Goal: Entertainment & Leisure: Consume media (video, audio)

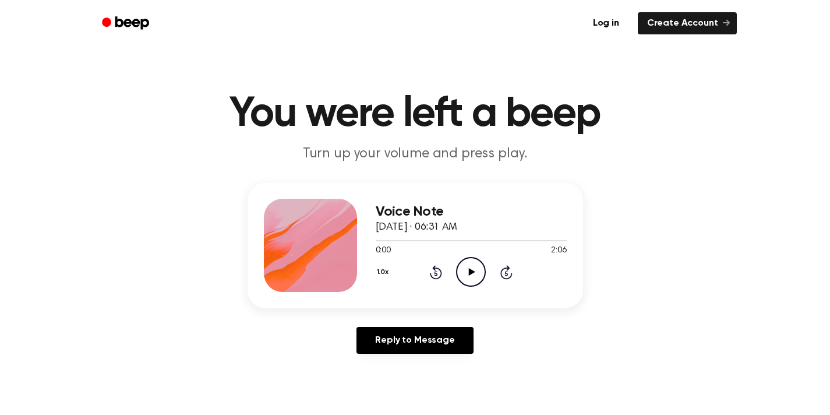
click at [483, 274] on icon "Play Audio" at bounding box center [471, 272] width 30 height 30
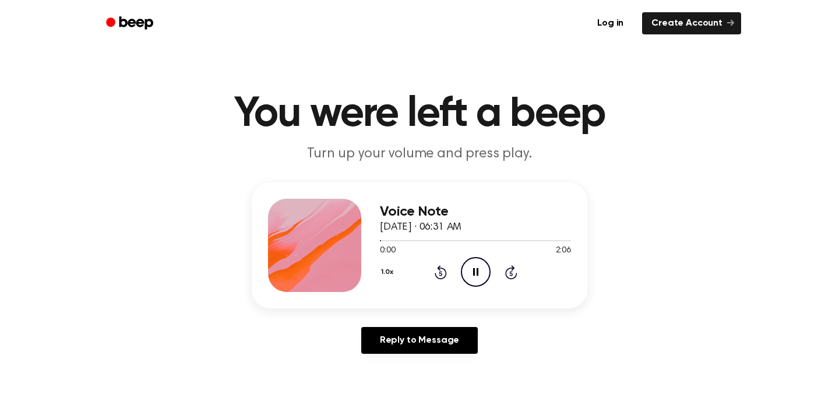
click at [381, 273] on button "1.0x" at bounding box center [388, 272] width 17 height 20
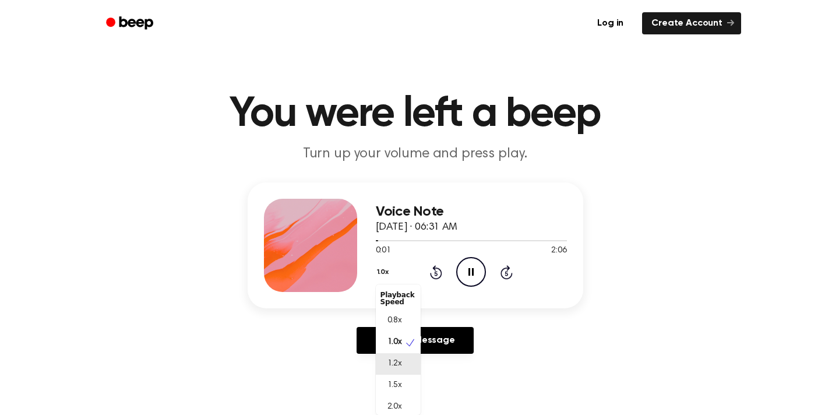
click at [406, 359] on div "1.2x" at bounding box center [398, 364] width 45 height 22
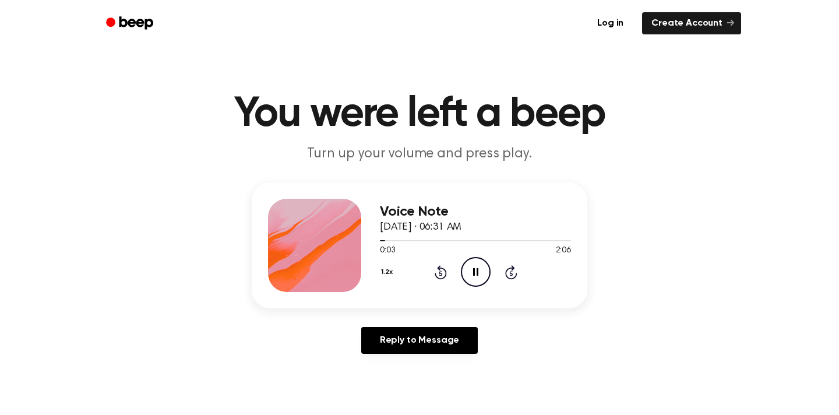
click at [383, 272] on button "1.2x" at bounding box center [388, 272] width 17 height 20
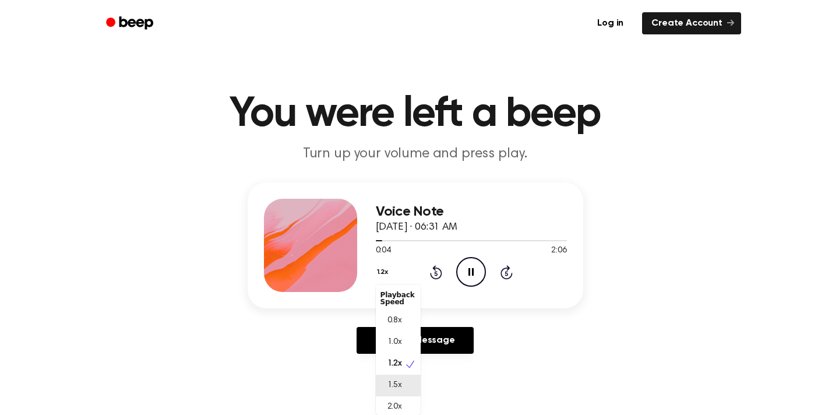
click at [404, 378] on div "1.5x" at bounding box center [398, 385] width 45 height 22
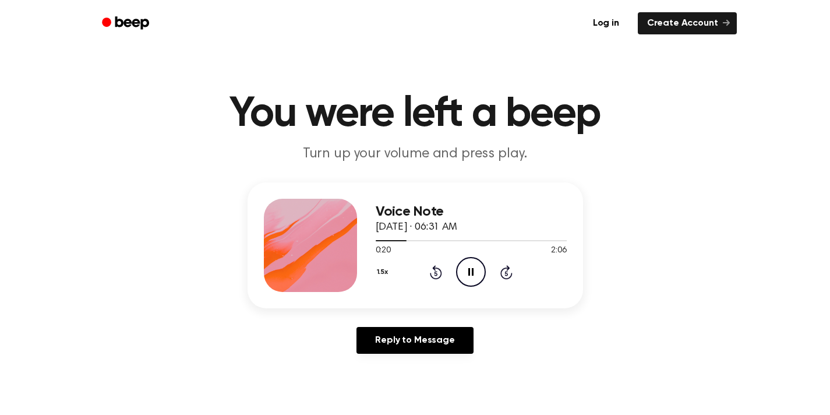
click at [755, 249] on div "Voice Note October 1, 2025 · 06:31 AM 0:20 2:06 Your browser does not support t…" at bounding box center [415, 272] width 802 height 181
click at [475, 268] on icon "Play Audio" at bounding box center [471, 272] width 30 height 30
